Goal: Task Accomplishment & Management: Manage account settings

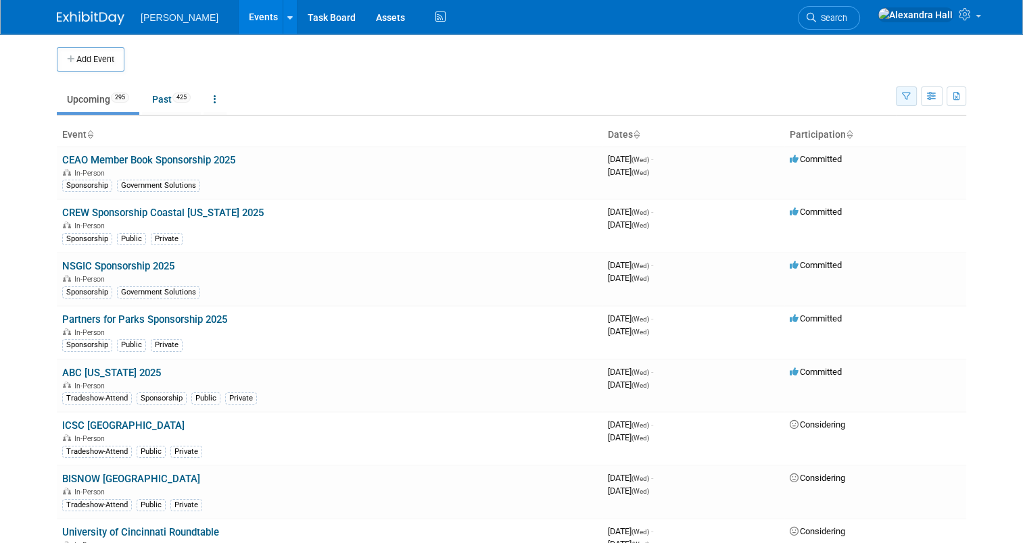
click at [908, 93] on button "button" at bounding box center [906, 97] width 21 height 20
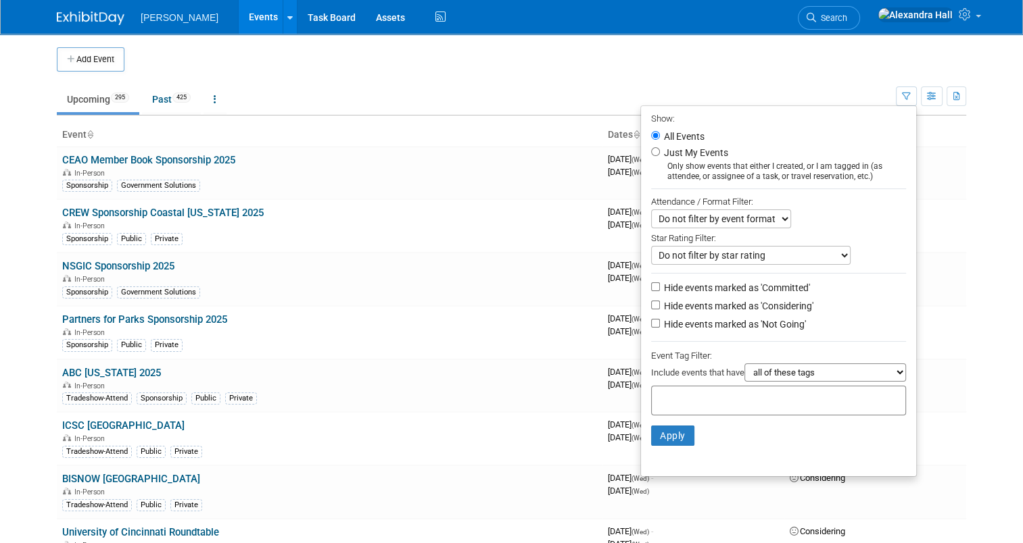
click at [684, 404] on div at bounding box center [778, 401] width 255 height 30
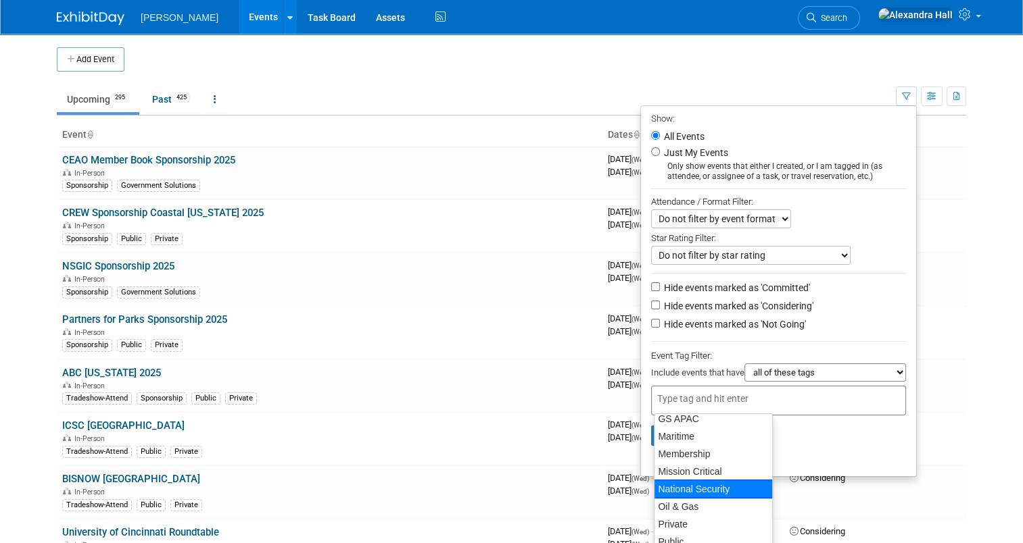
scroll to position [178, 0]
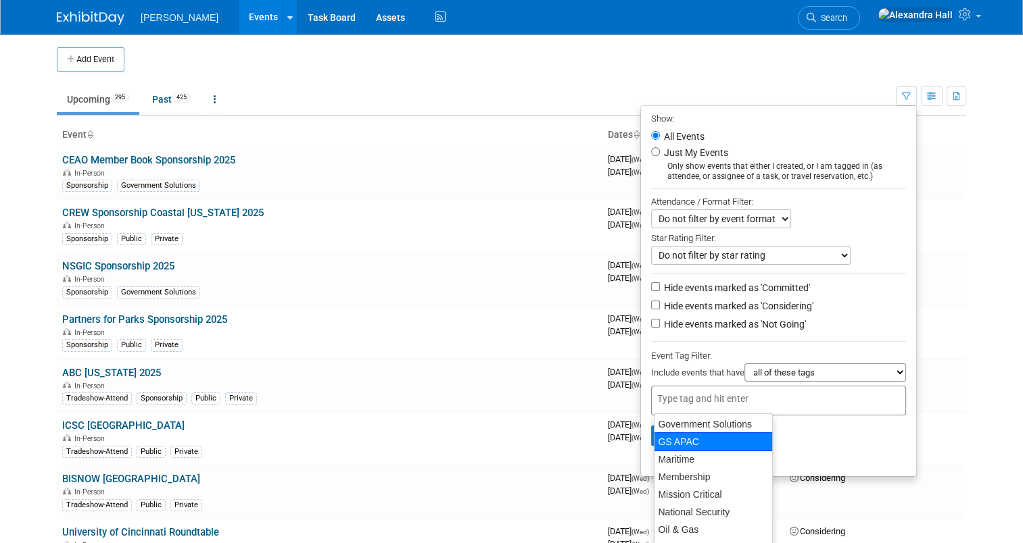
click at [689, 443] on div "GS APAC" at bounding box center [713, 442] width 119 height 19
type input "GS APAC"
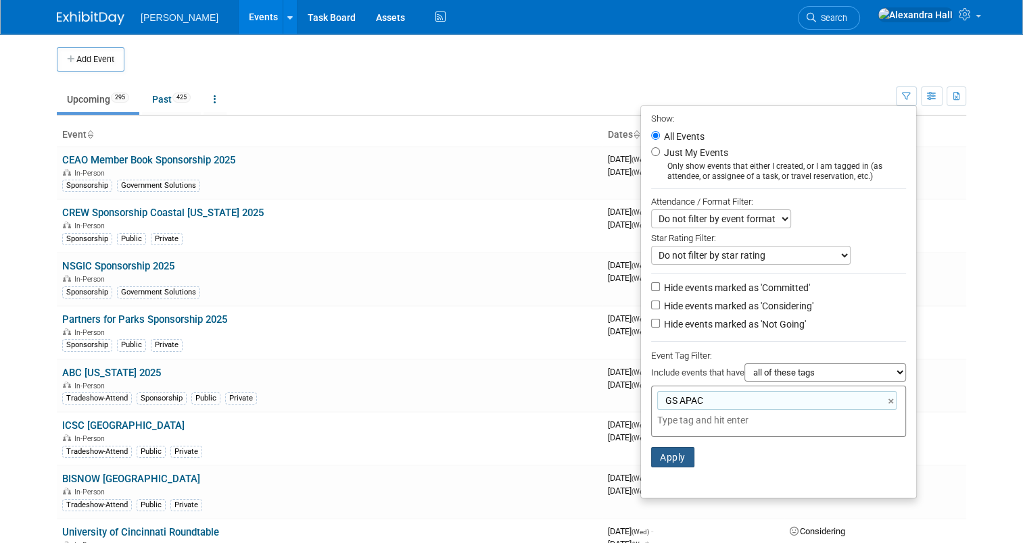
click at [658, 454] on button "Apply" at bounding box center [672, 457] width 43 height 20
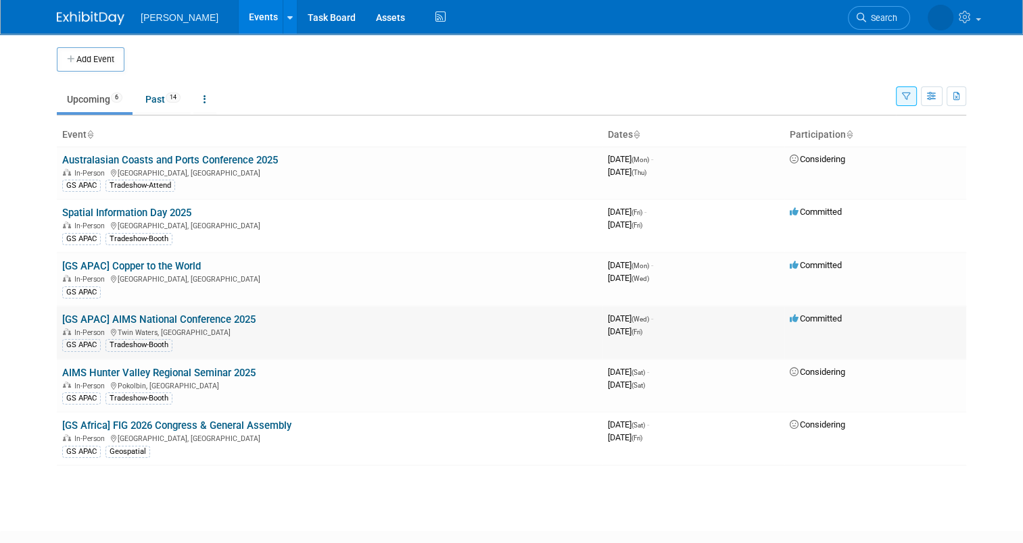
click at [166, 322] on link "[GS APAC] AIMS National Conference 2025" at bounding box center [158, 320] width 193 height 12
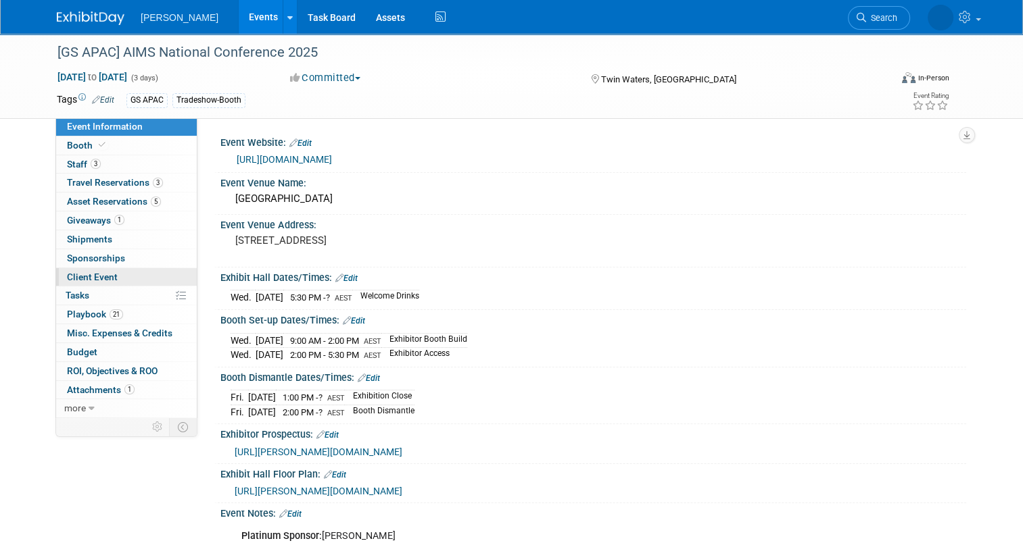
click at [79, 274] on span "Client Event" at bounding box center [92, 277] width 51 height 11
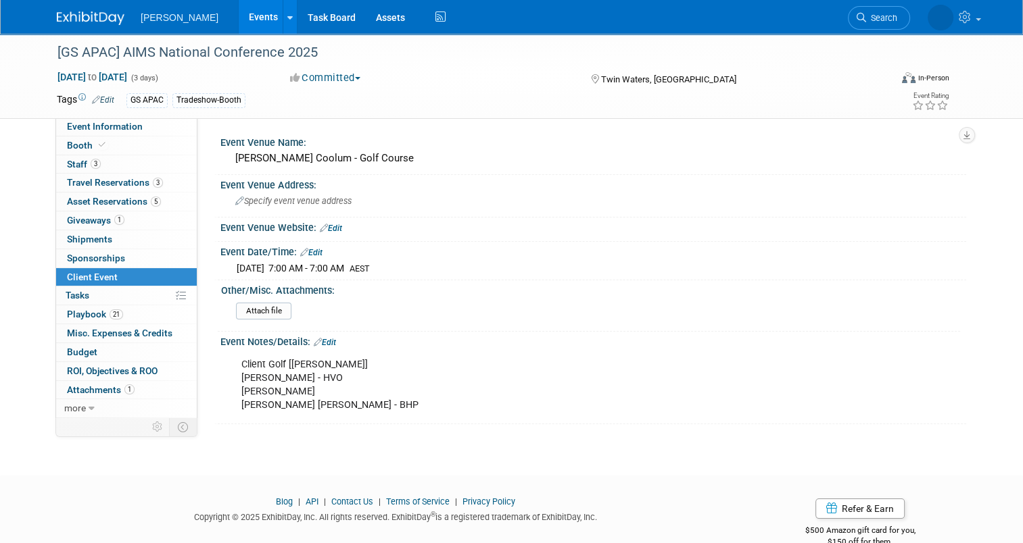
click at [321, 338] on link "Edit" at bounding box center [325, 342] width 22 height 9
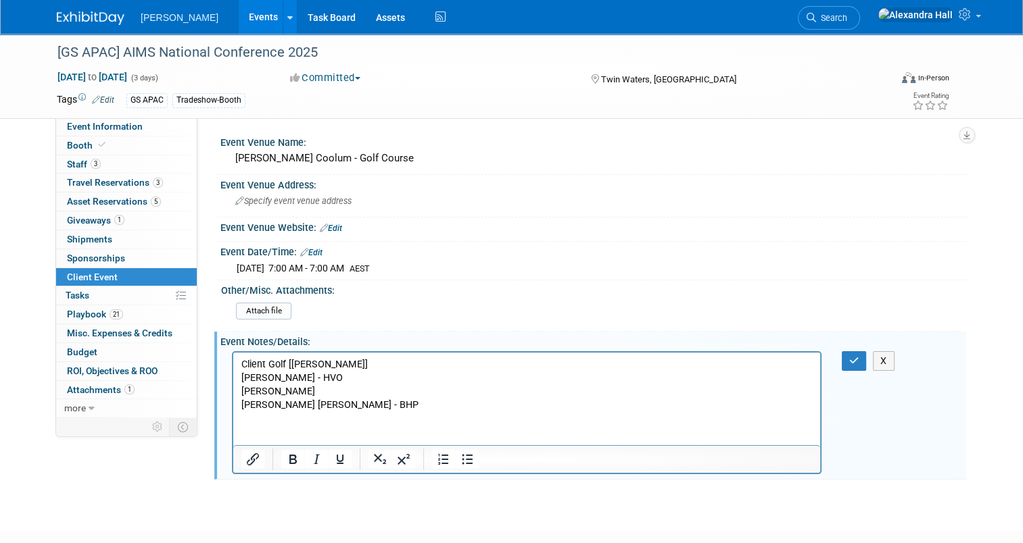
click at [329, 398] on p "Client Golf [Anthony] Brendan Nichols - HVO Jared Arthur - Rio Tinto Kane Posse…" at bounding box center [526, 385] width 571 height 54
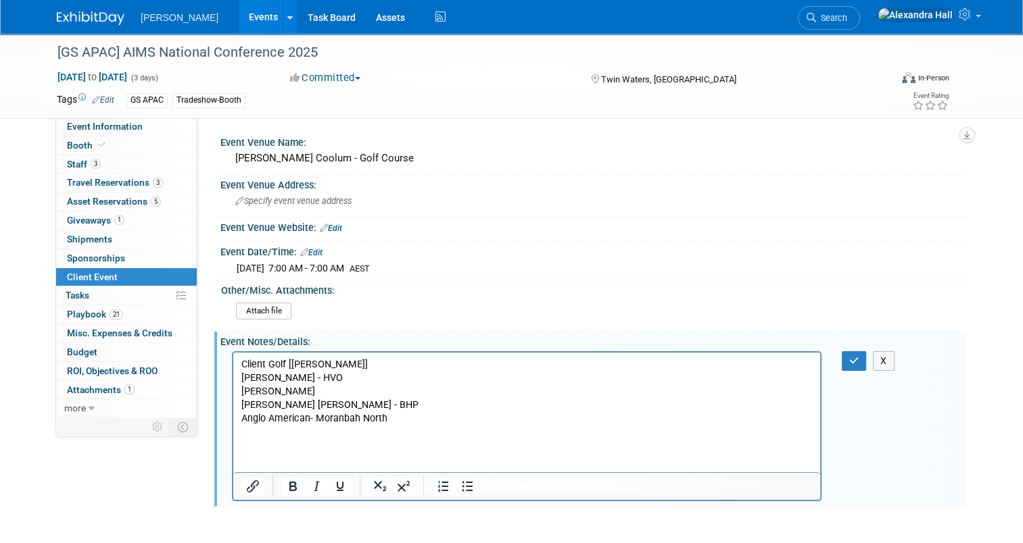
click at [242, 419] on p "Anglo American- Moranbah North" at bounding box center [526, 419] width 571 height 14
click at [487, 420] on p "Ryan Gibbs Anglo American- Moranbah North" at bounding box center [526, 419] width 571 height 14
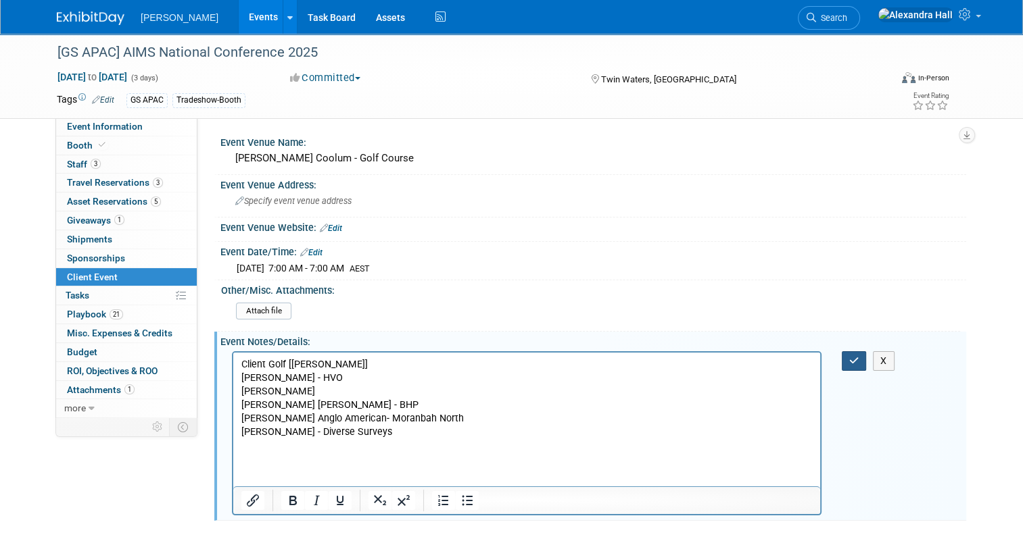
click at [859, 351] on button "button" at bounding box center [854, 361] width 25 height 20
